Goal: Task Accomplishment & Management: Use online tool/utility

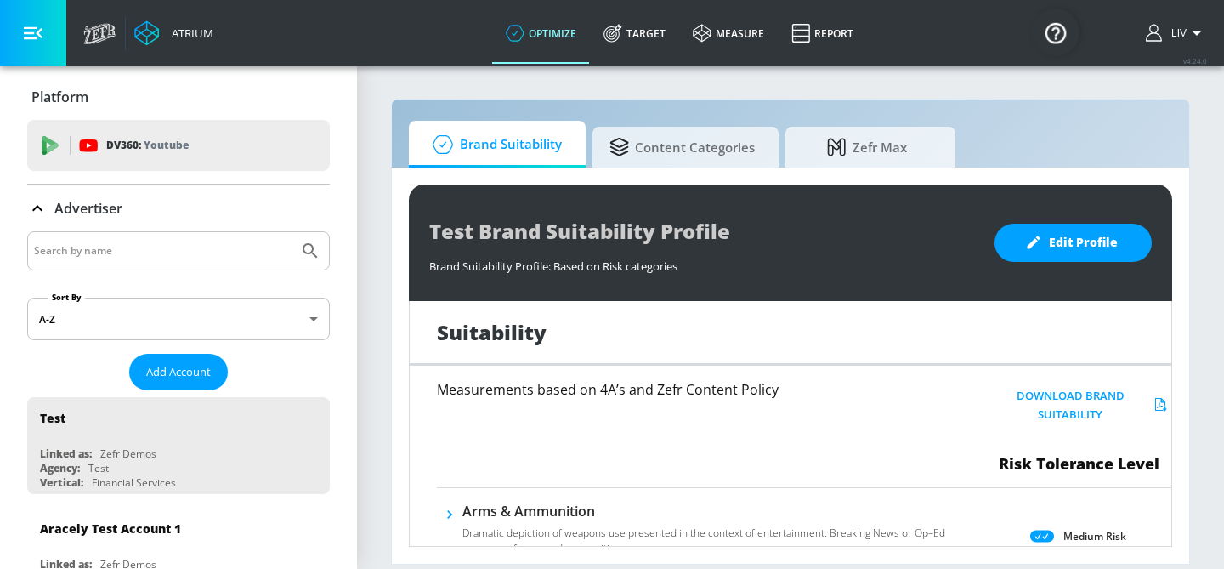
click at [221, 258] on input "Search by name" at bounding box center [163, 251] width 258 height 22
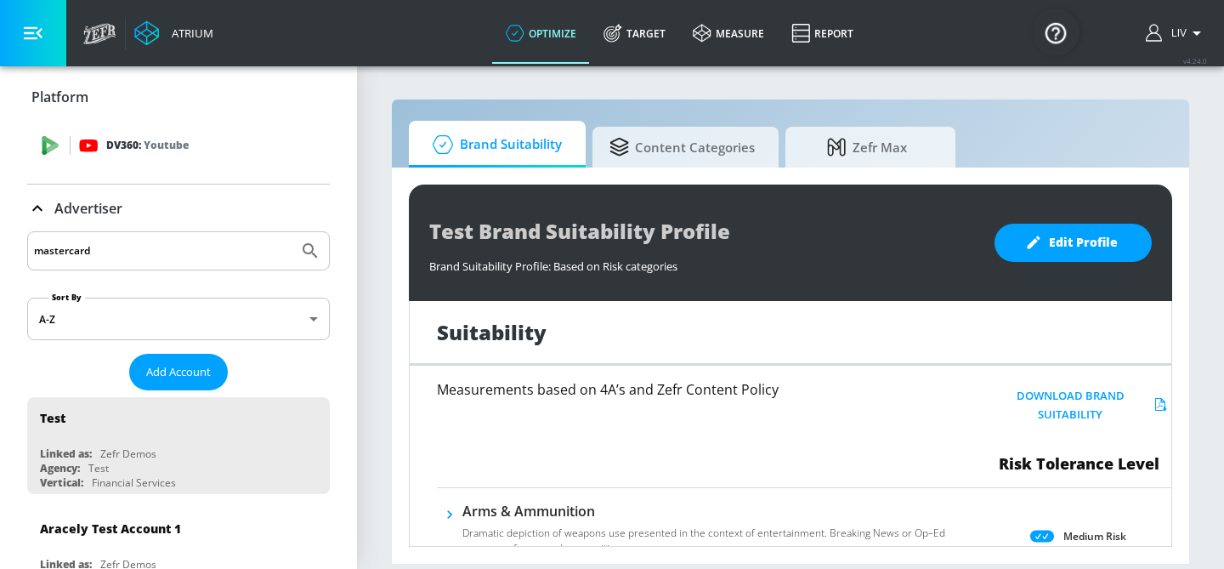
type input "mastercard"
click at [292, 232] on button "Submit Search" at bounding box center [310, 250] width 37 height 37
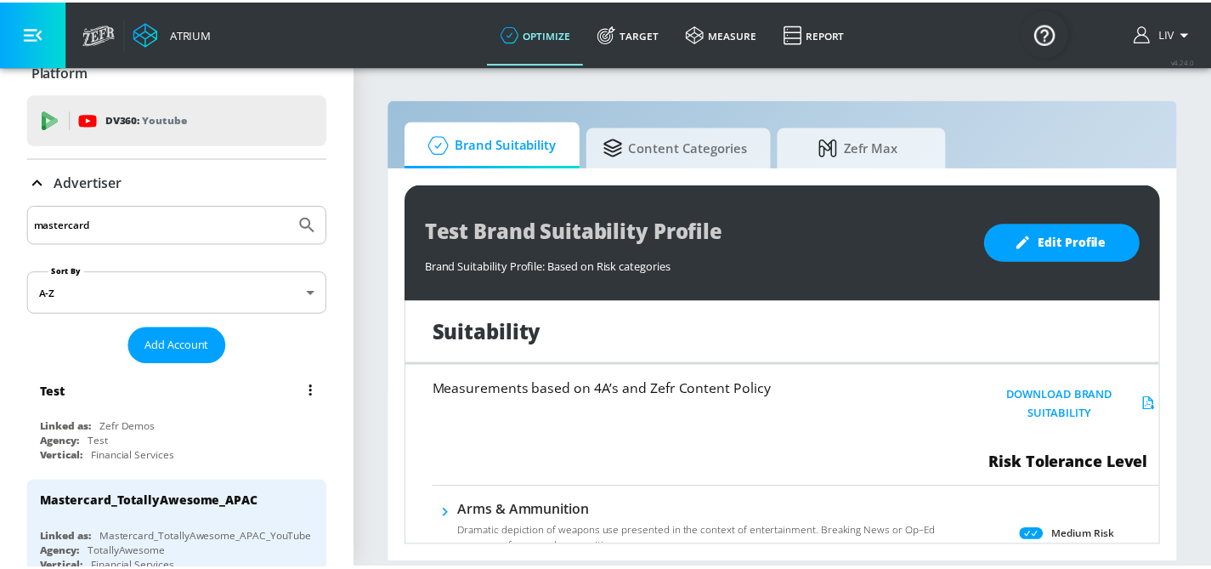
scroll to position [60, 0]
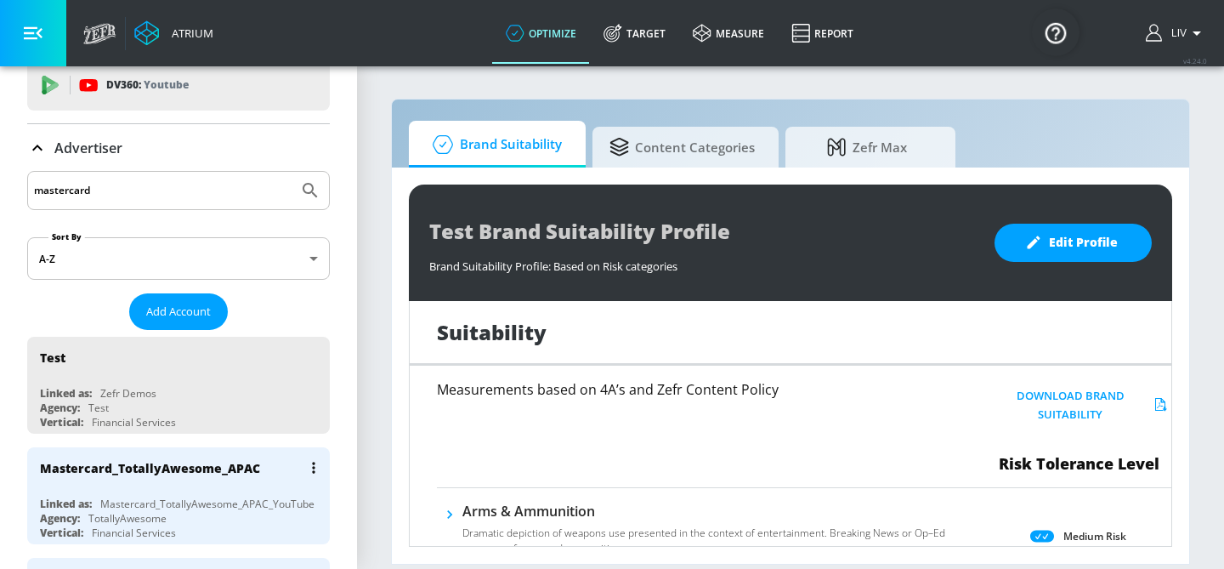
click at [236, 476] on div "Mastercard_TotallyAwesome_APAC" at bounding box center [183, 467] width 286 height 41
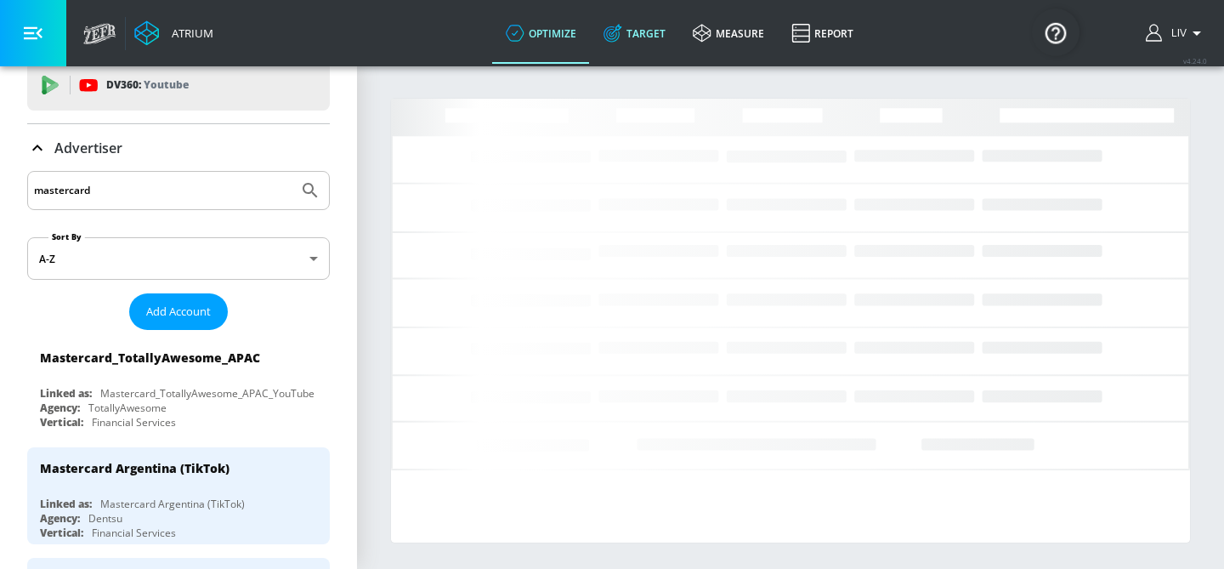
drag, startPoint x: 641, startPoint y: 66, endPoint x: 655, endPoint y: 51, distance: 20.5
click at [644, 65] on div "Atrium optimize Target measure Report optimize Target measure Report v 4.24.0 L…" at bounding box center [612, 284] width 1224 height 569
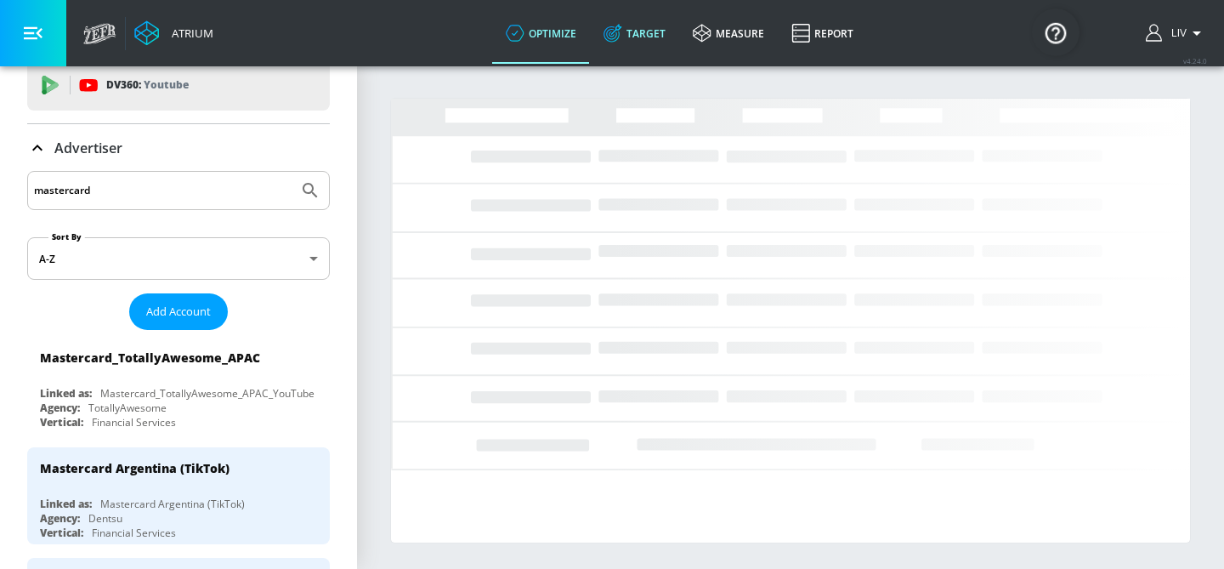
click at [655, 51] on link "Target" at bounding box center [634, 33] width 89 height 61
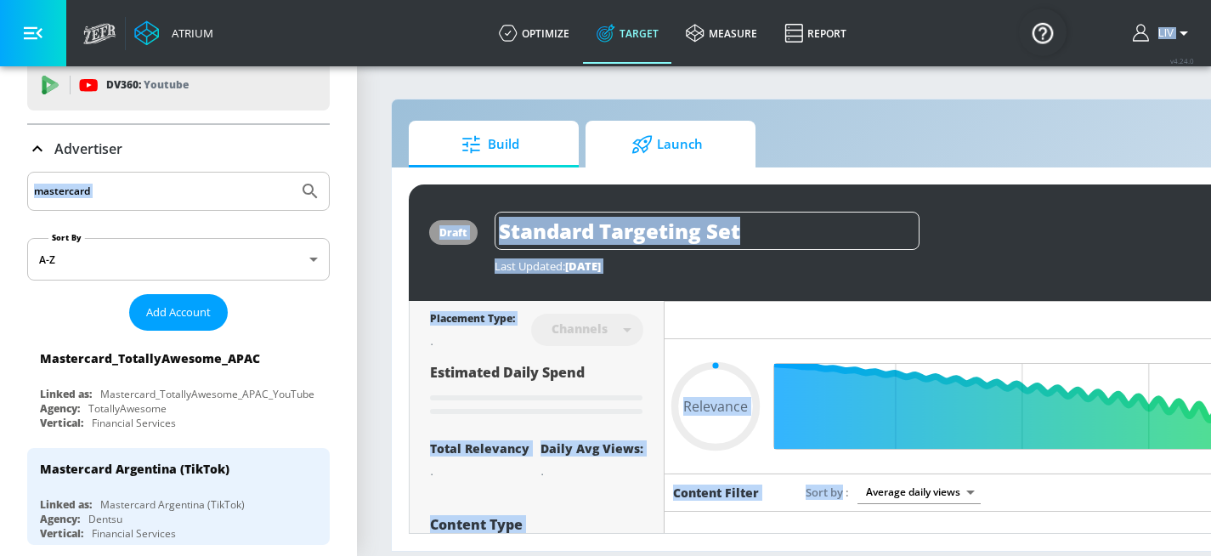
click at [698, 133] on span "Launch" at bounding box center [667, 144] width 129 height 41
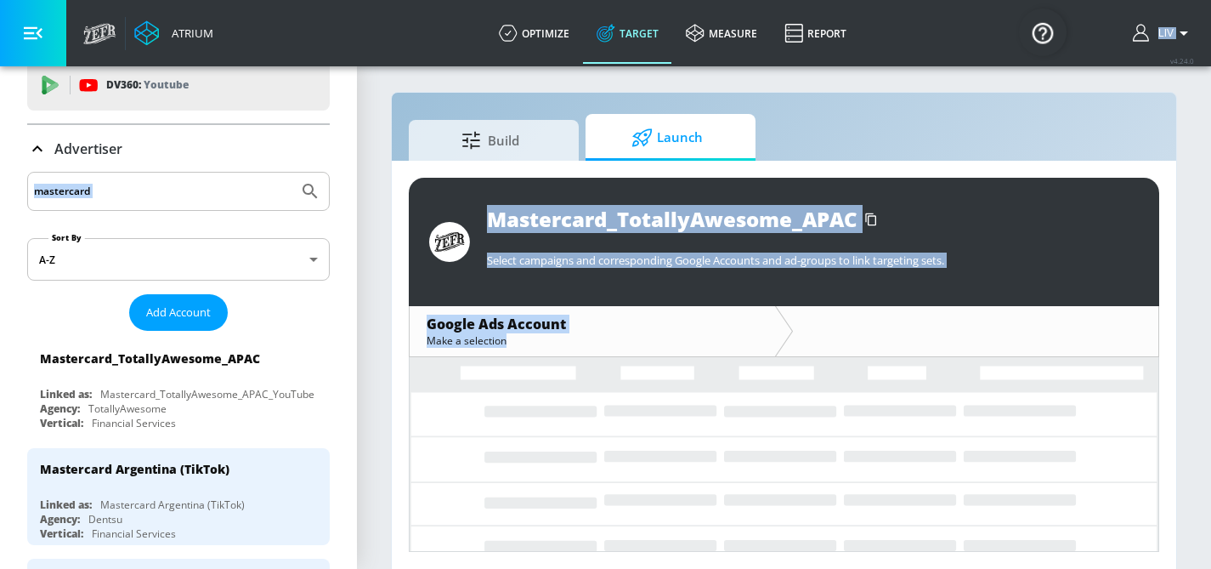
scroll to position [8, 0]
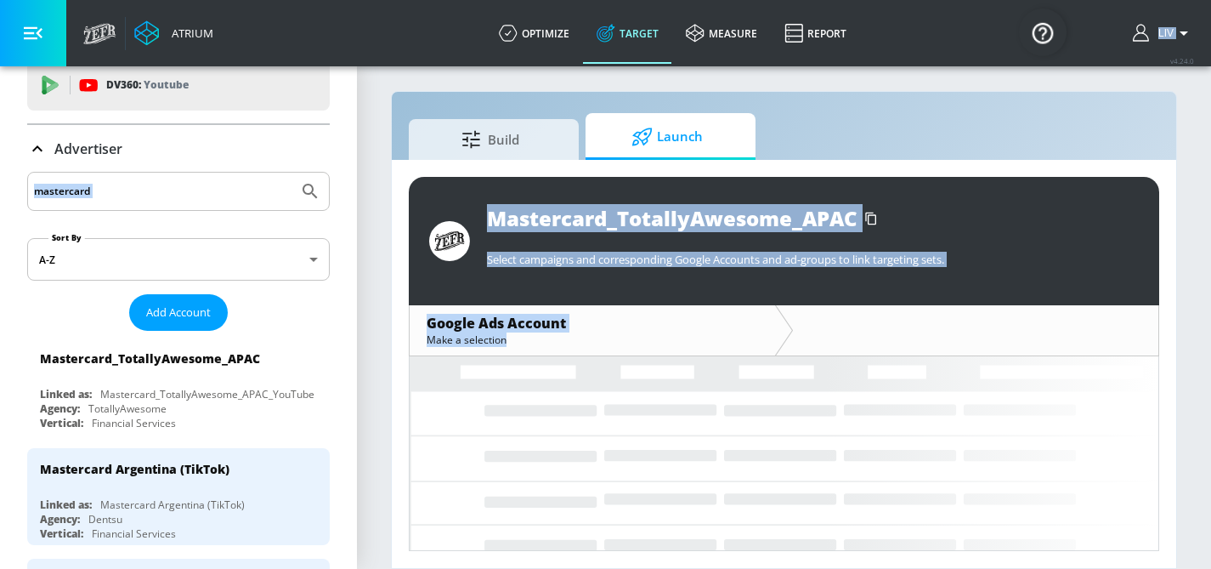
click at [949, 156] on div "Build Launch" at bounding box center [784, 136] width 751 height 47
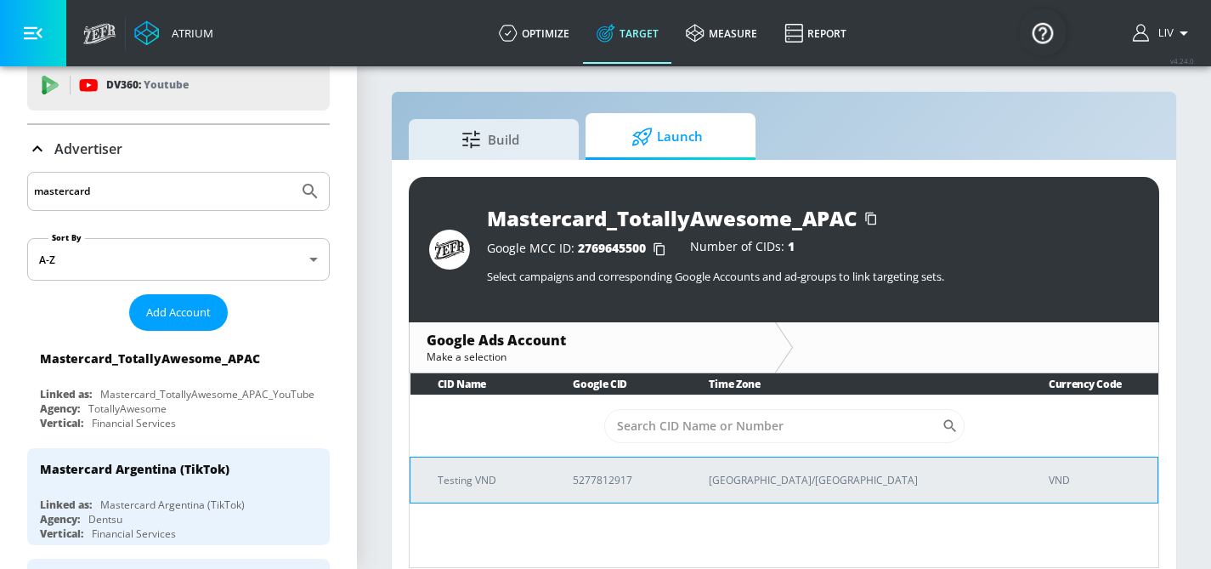
click at [907, 491] on td "Asia/Singapore" at bounding box center [852, 480] width 340 height 46
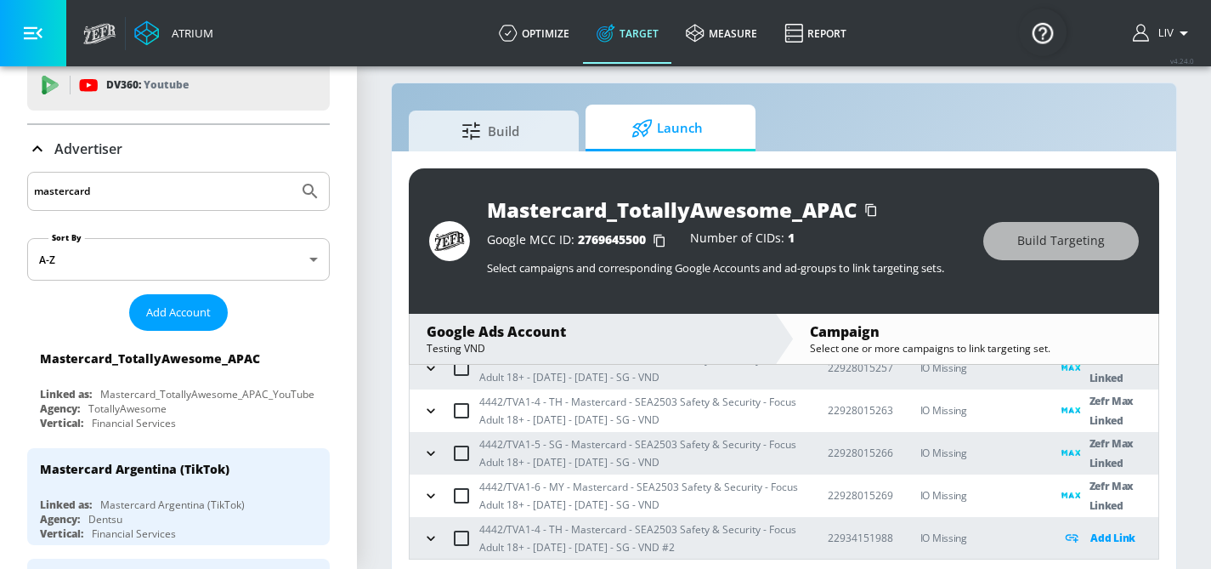
scroll to position [25, 0]
